Goal: Information Seeking & Learning: Learn about a topic

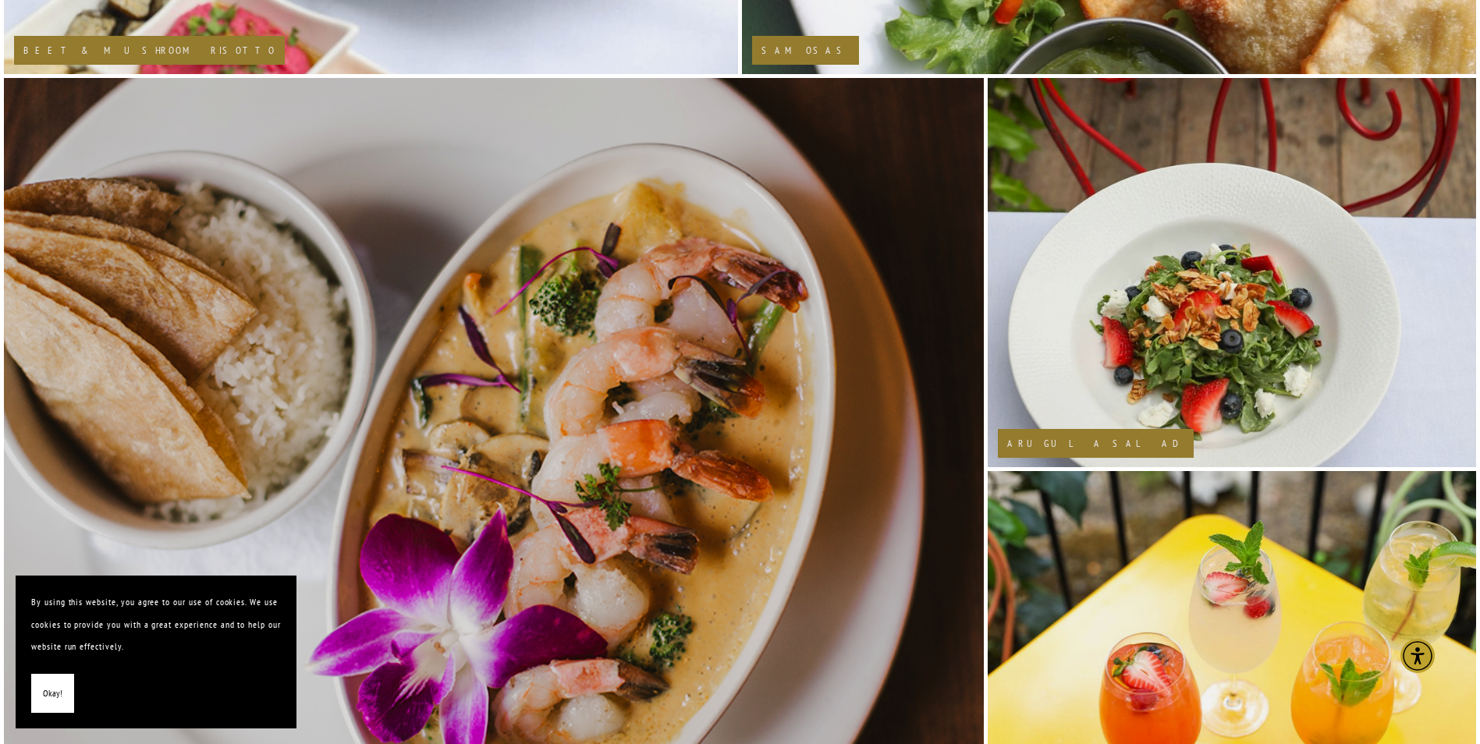
scroll to position [1482, 0]
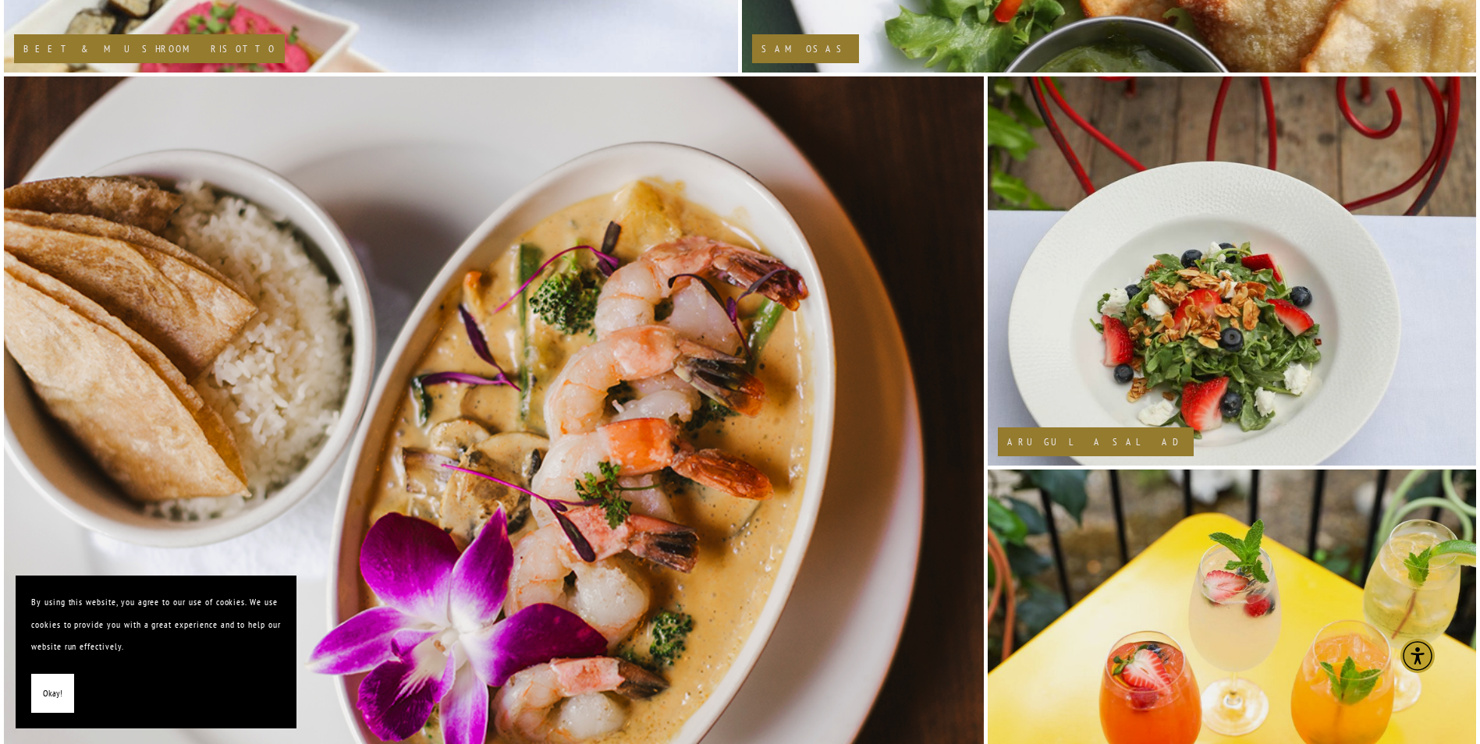
click at [50, 687] on span "Okay!" at bounding box center [52, 693] width 19 height 23
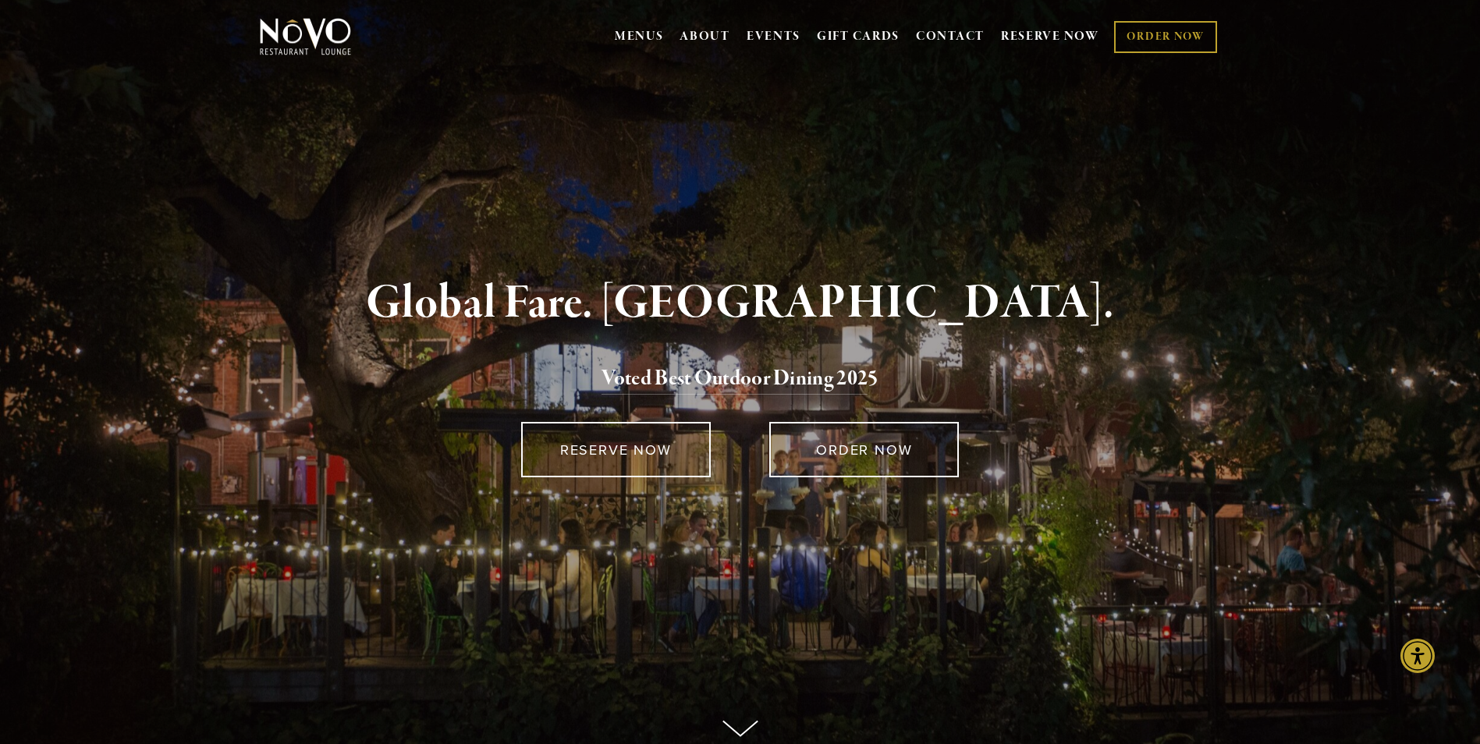
scroll to position [0, 0]
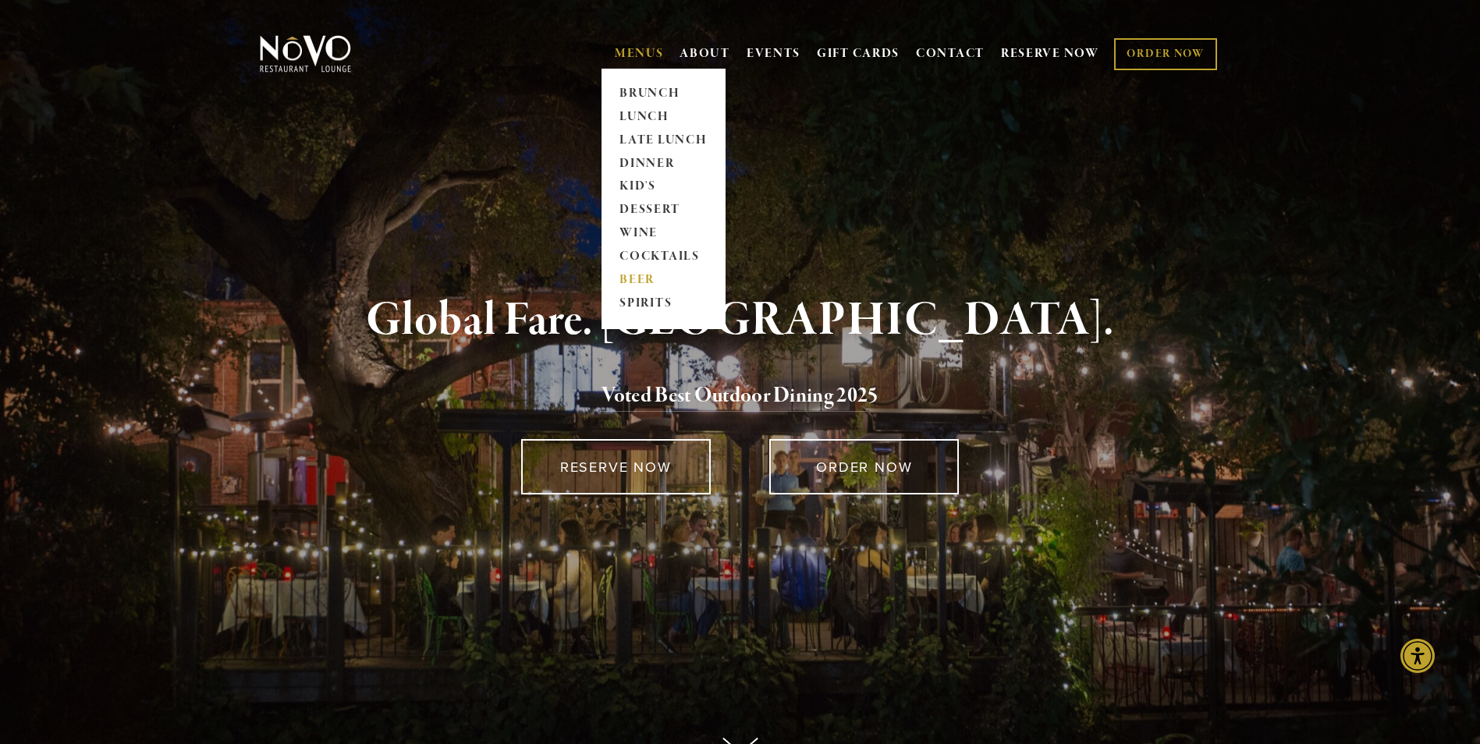
click at [636, 276] on link "BEER" at bounding box center [663, 280] width 97 height 23
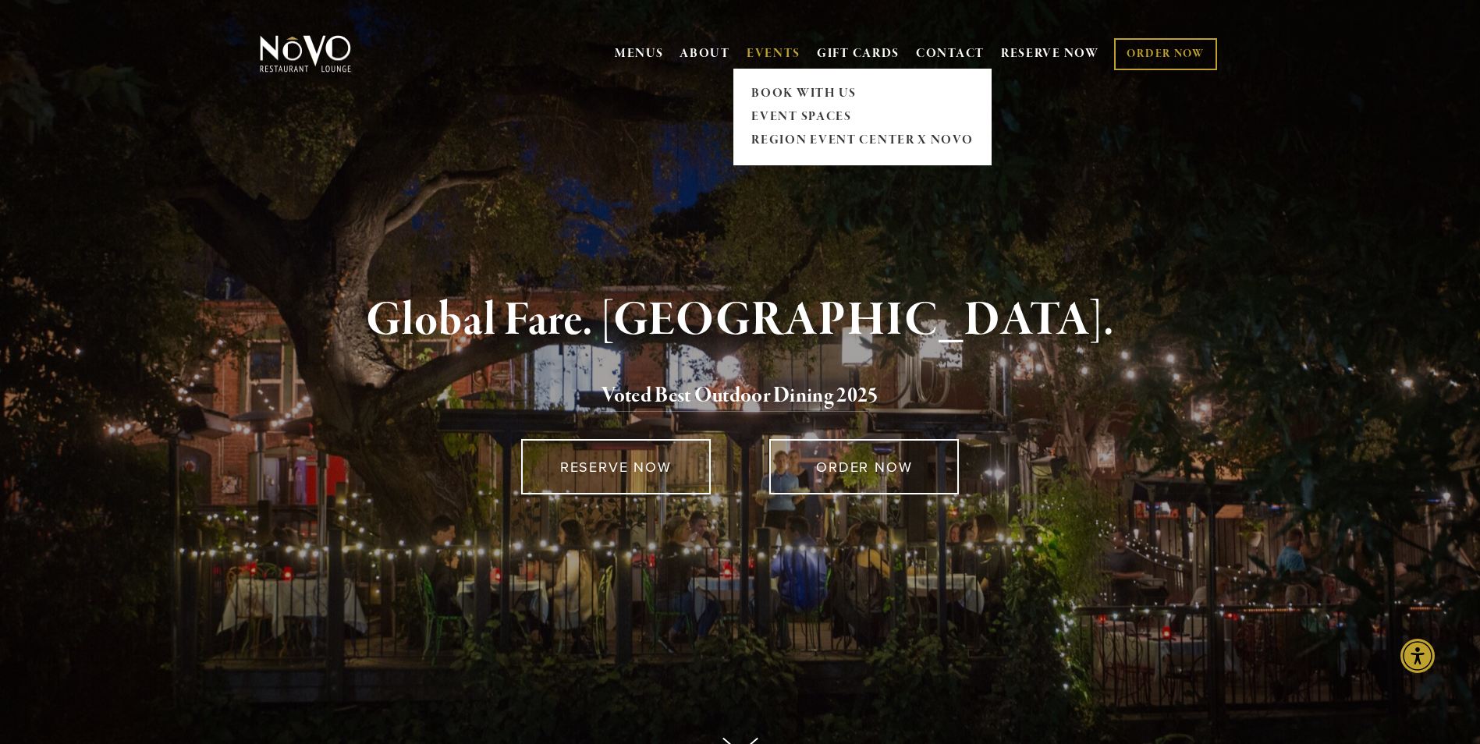
click at [772, 44] on span "EVENTS BOOK WITH US EVENT SPACES REGION EVENT CENTER x NOVO" at bounding box center [773, 54] width 54 height 30
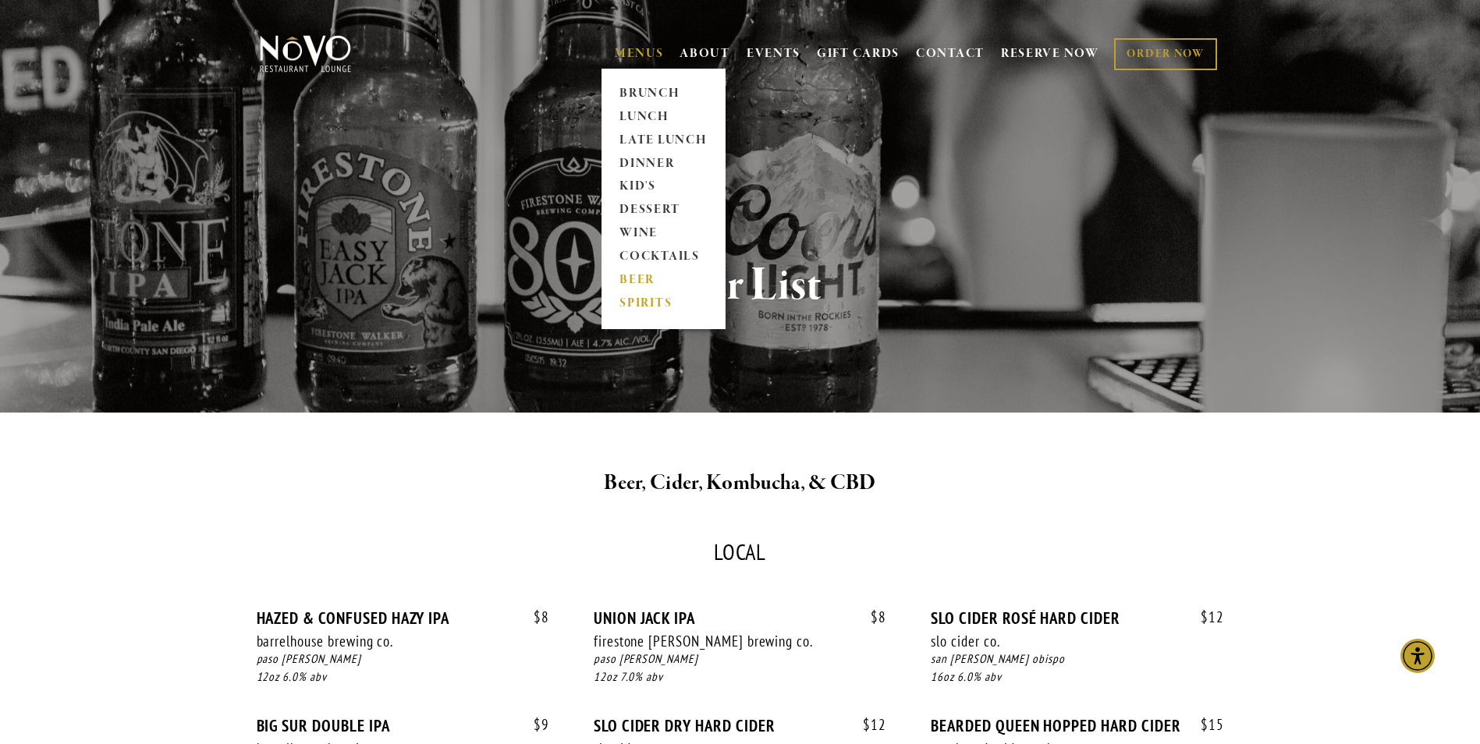
click at [642, 303] on link "SPIRITS" at bounding box center [663, 303] width 97 height 23
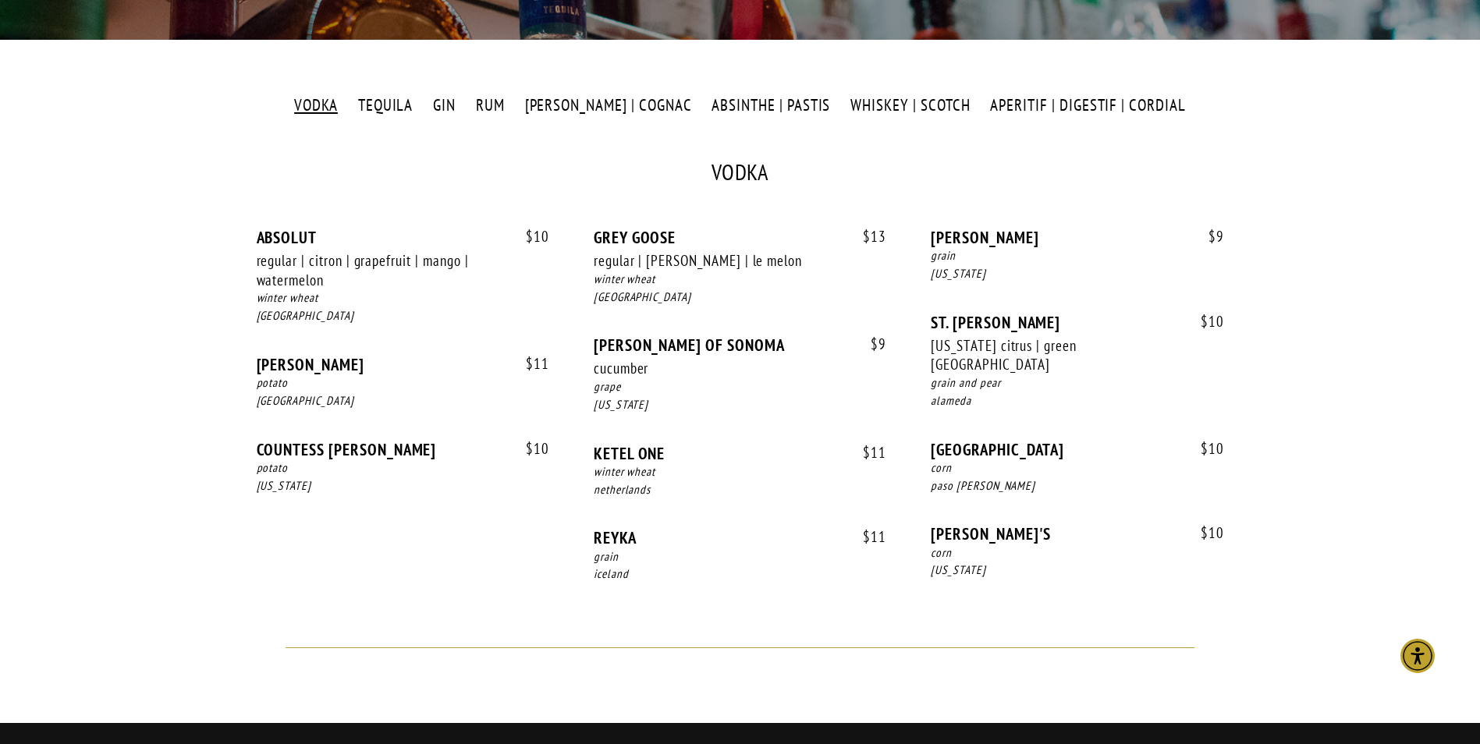
scroll to position [390, 0]
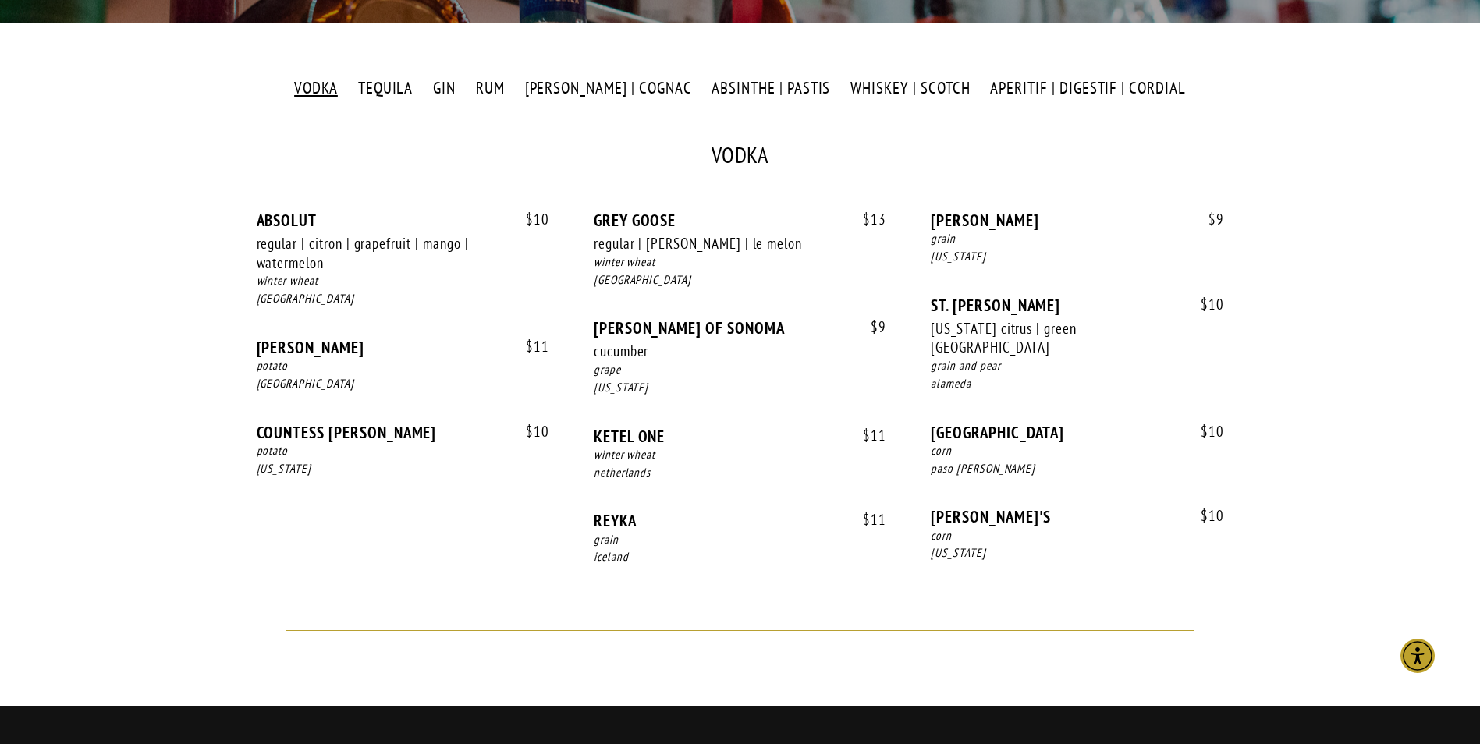
click at [511, 92] on label "RUM" at bounding box center [489, 88] width 45 height 23
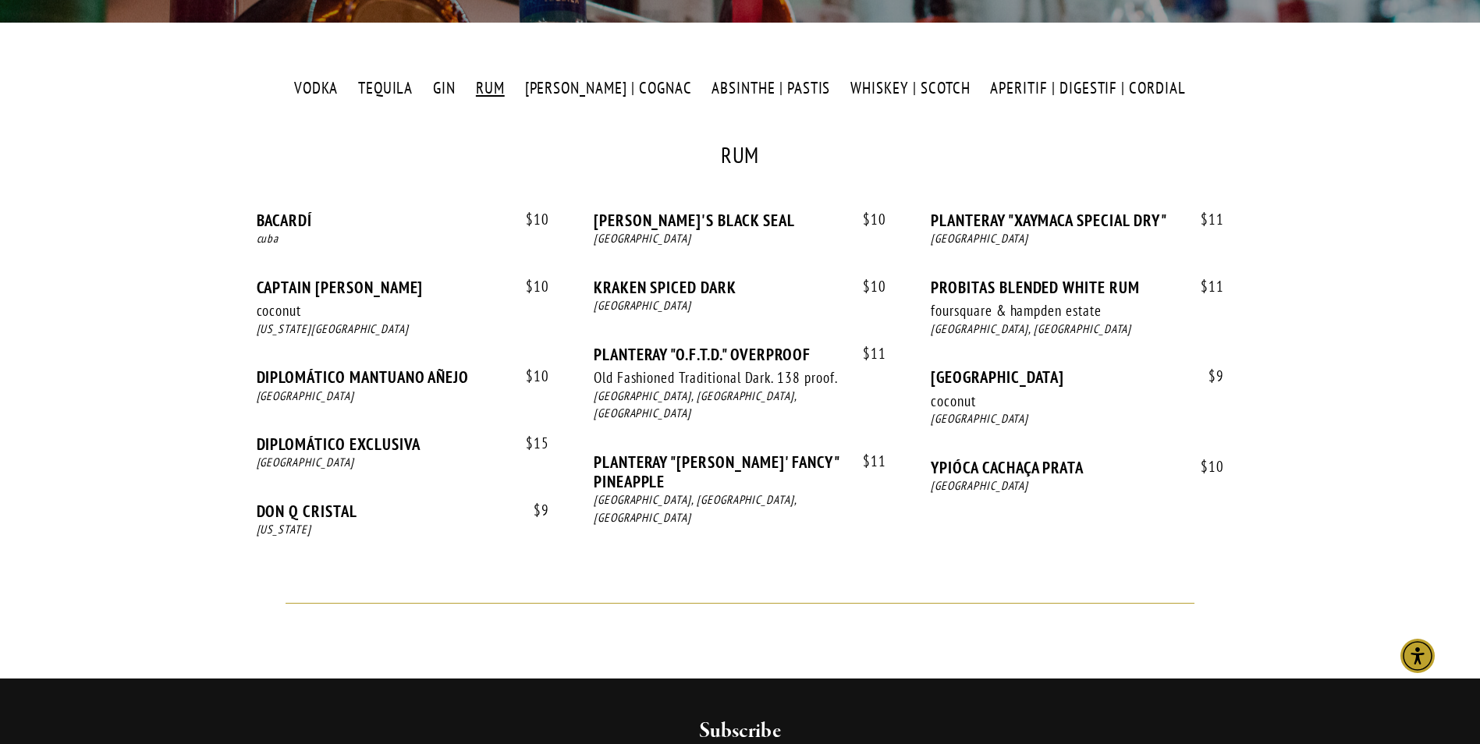
click at [1123, 84] on label "APERITIF | DIGESTIF | CORDIAL" at bounding box center [1087, 88] width 211 height 23
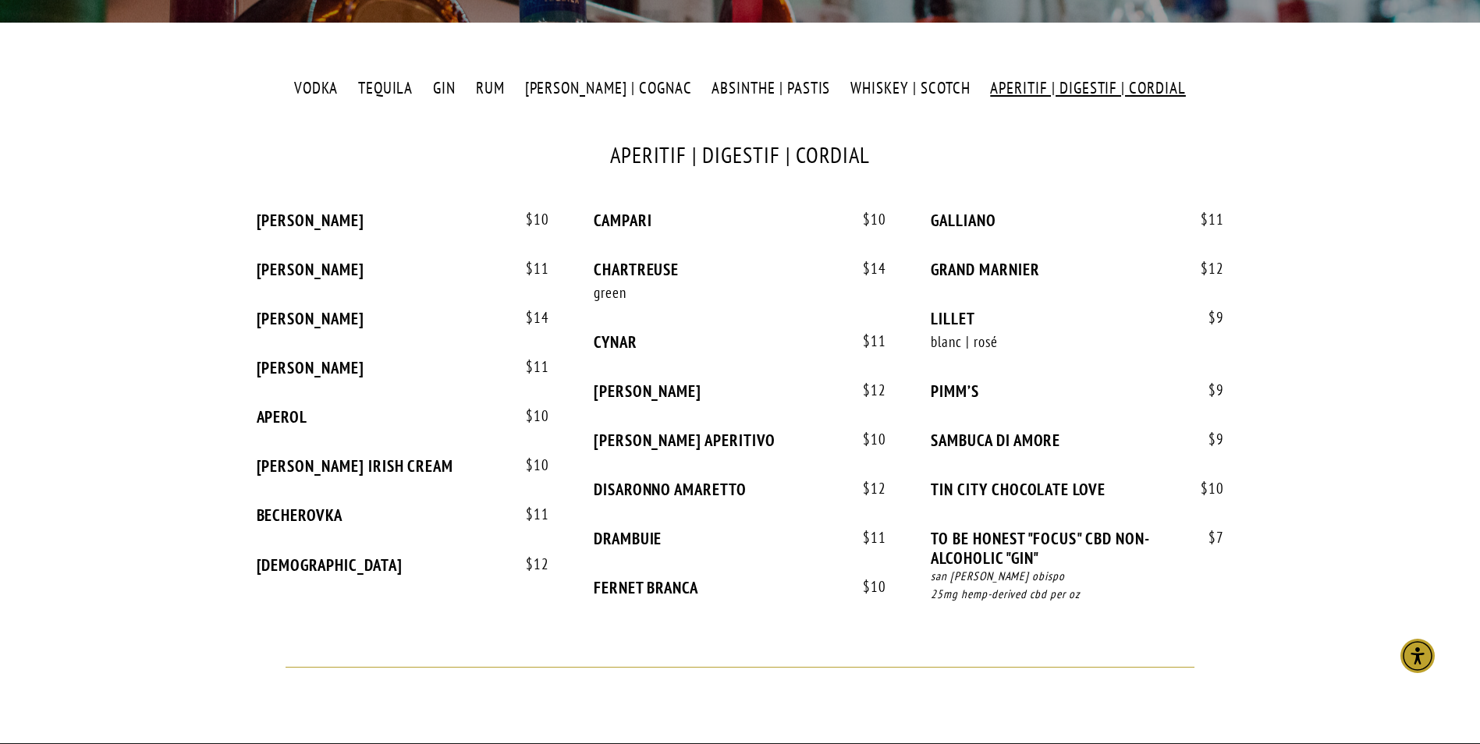
click at [1069, 88] on label "APERITIF | DIGESTIF | CORDIAL" at bounding box center [1087, 88] width 211 height 23
click at [1060, 88] on label "APERITIF | DIGESTIF | CORDIAL" at bounding box center [1087, 88] width 211 height 23
click at [982, 82] on label "APERITIF | DIGESTIF | CORDIAL" at bounding box center [1087, 88] width 211 height 23
click at [858, 82] on label "WHISKEY | SCOTCH" at bounding box center [910, 88] width 136 height 23
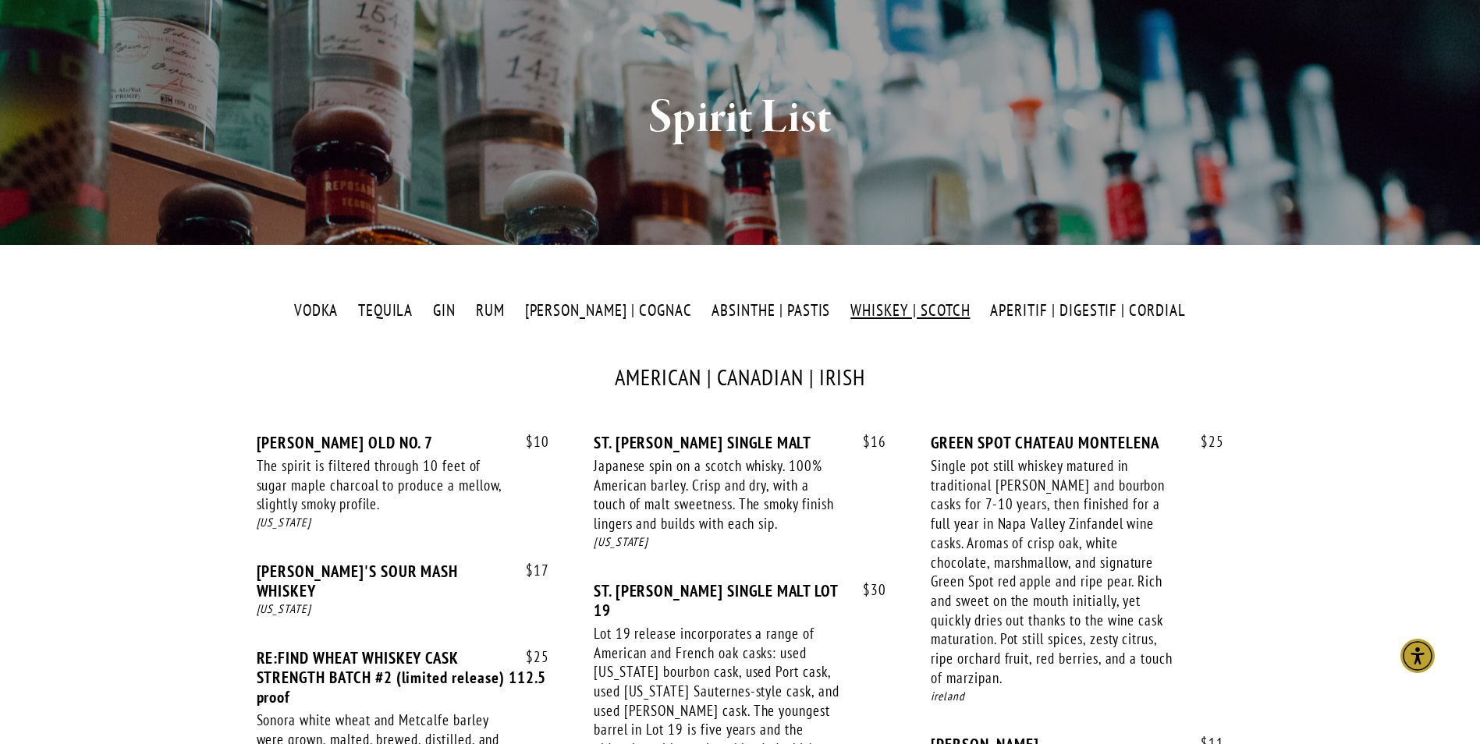
scroll to position [0, 0]
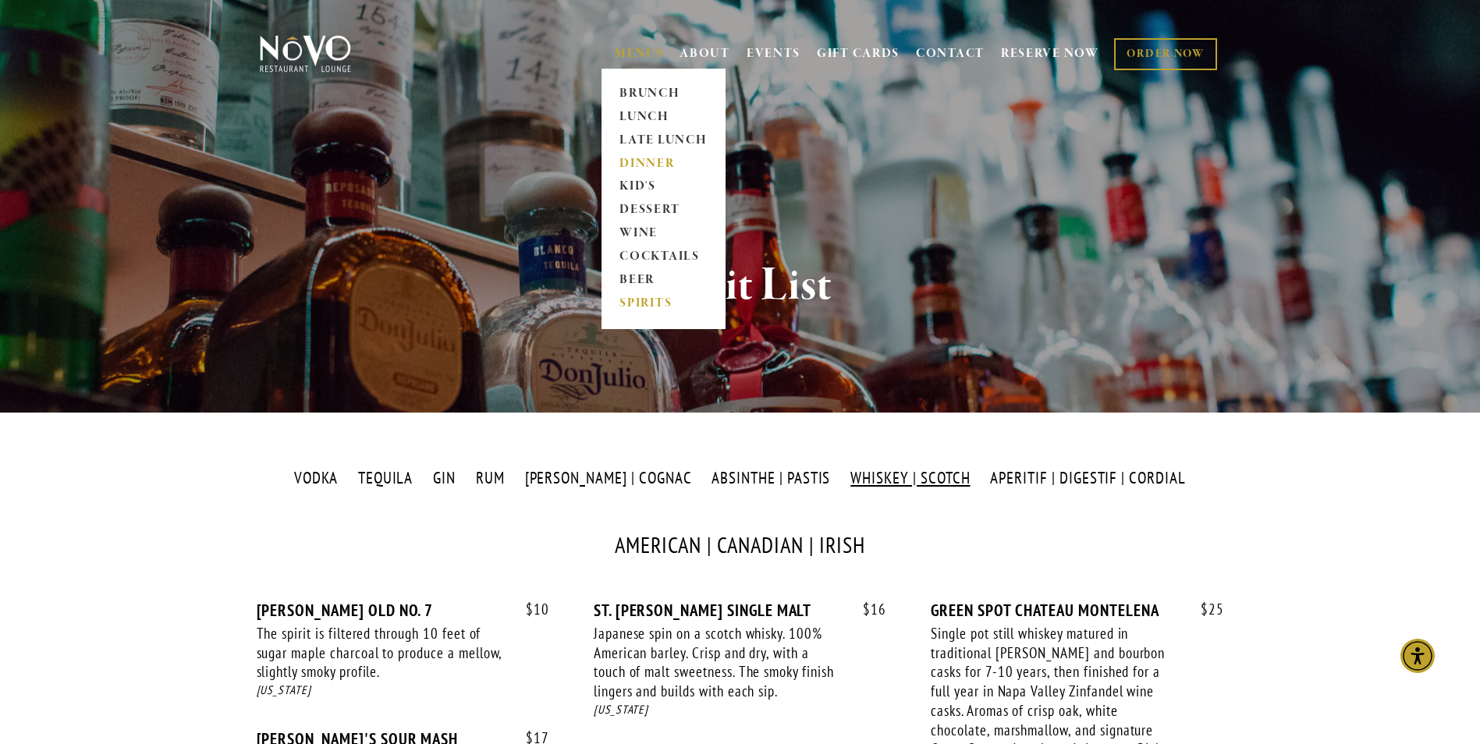
click at [646, 159] on link "DINNER" at bounding box center [663, 163] width 97 height 23
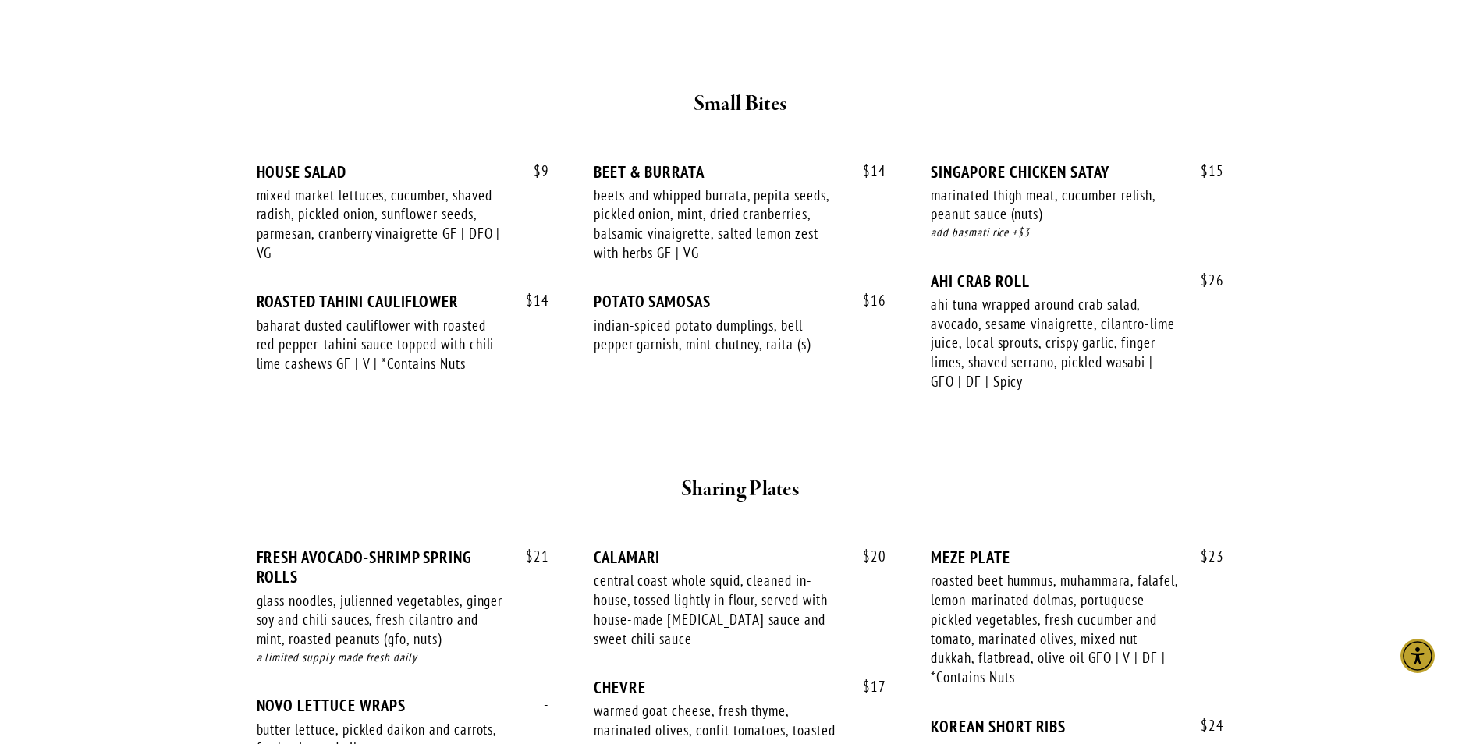
scroll to position [546, 0]
